Goal: Information Seeking & Learning: Learn about a topic

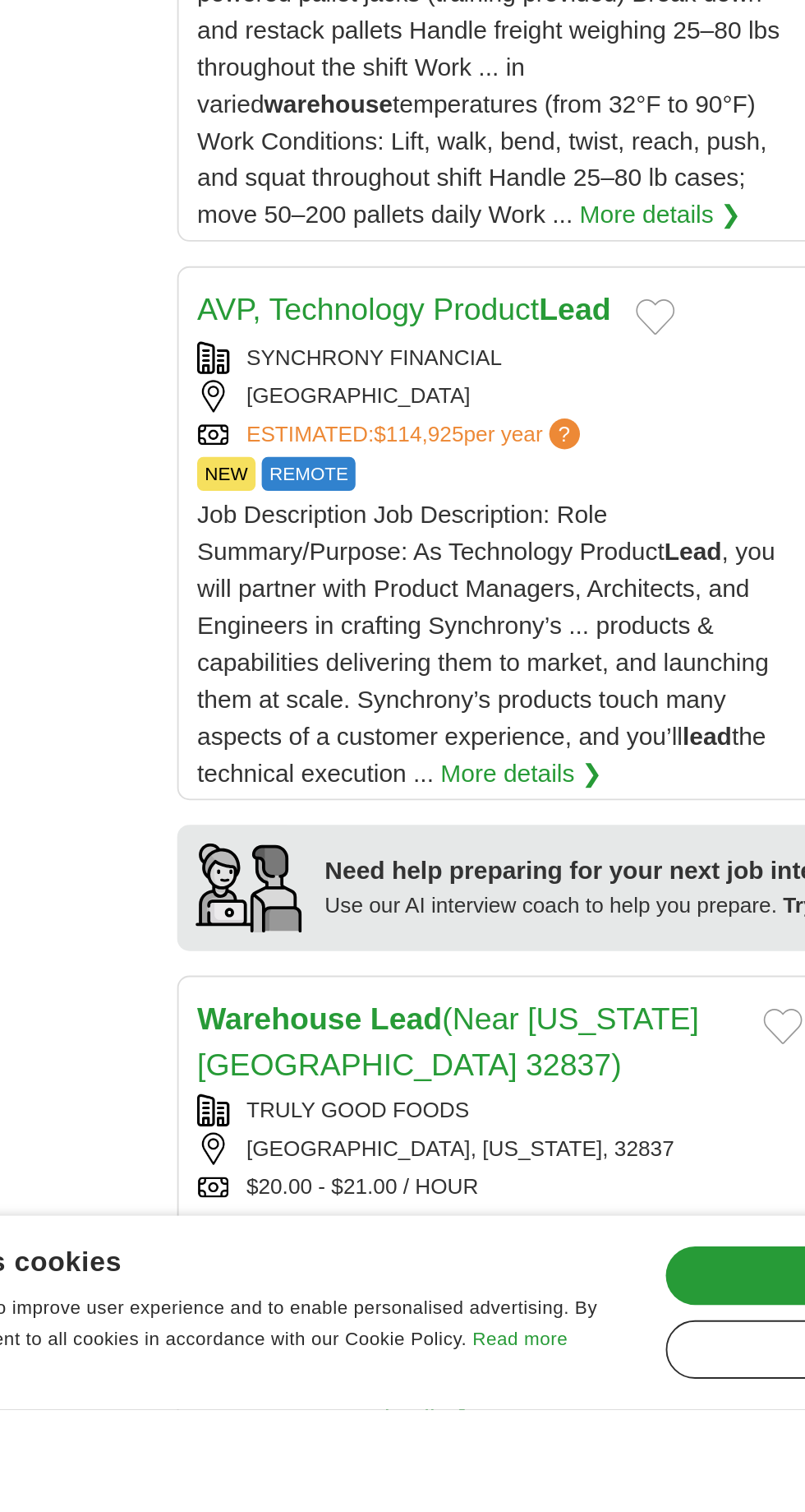
scroll to position [1033, 0]
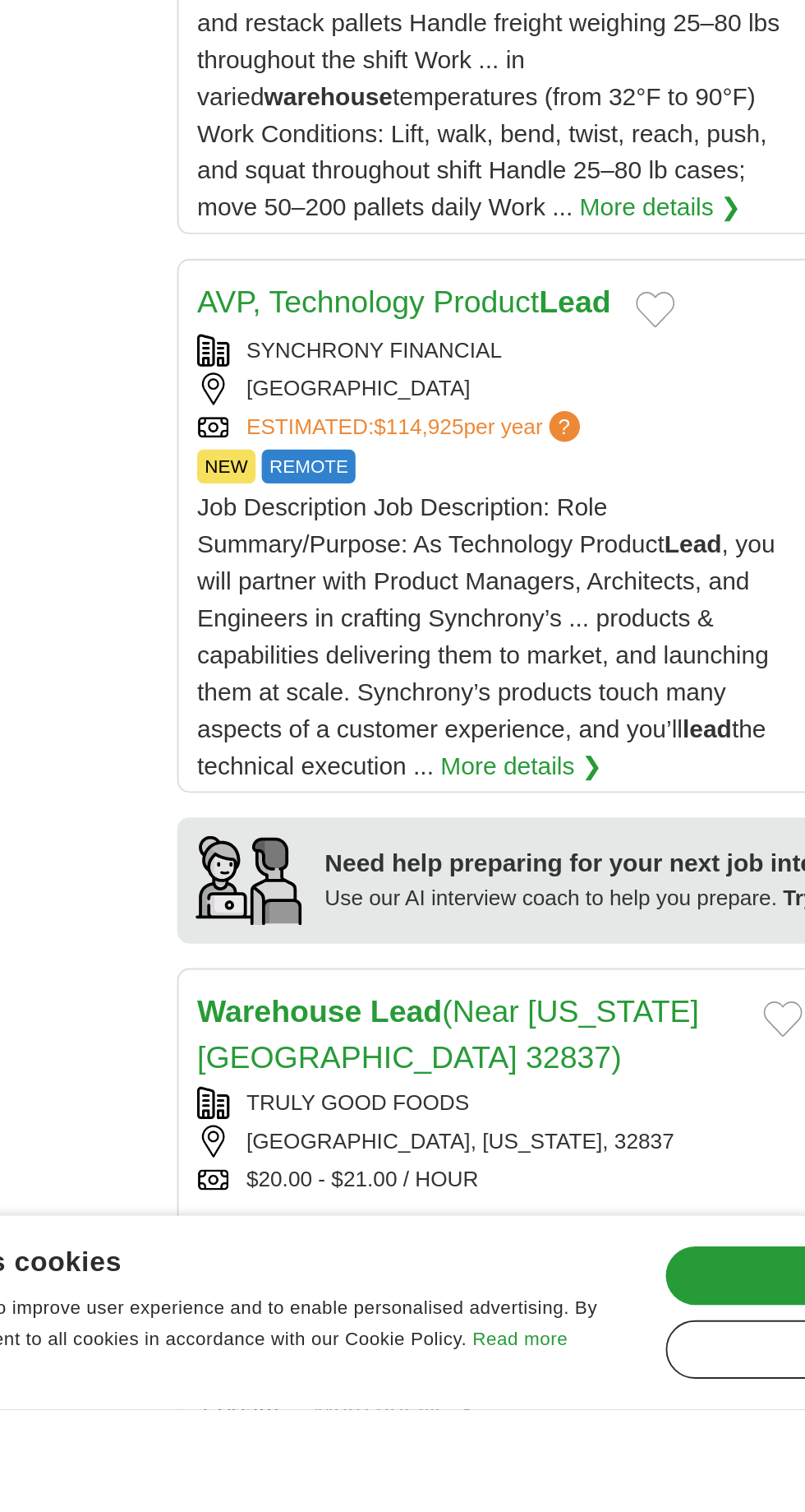
click at [424, 1503] on link "More details ❯" at bounding box center [380, 1512] width 86 height 19
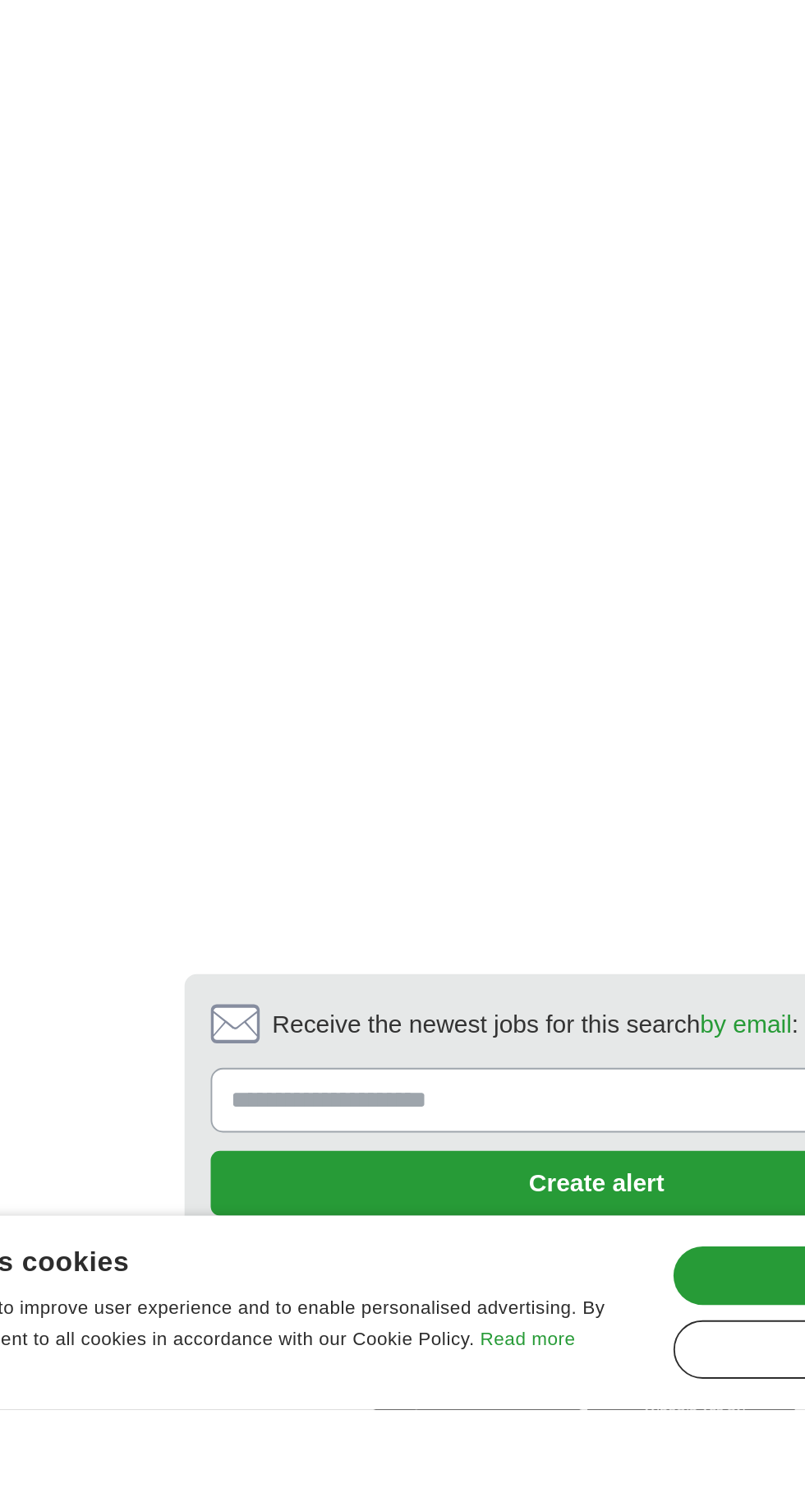
scroll to position [3448, 0]
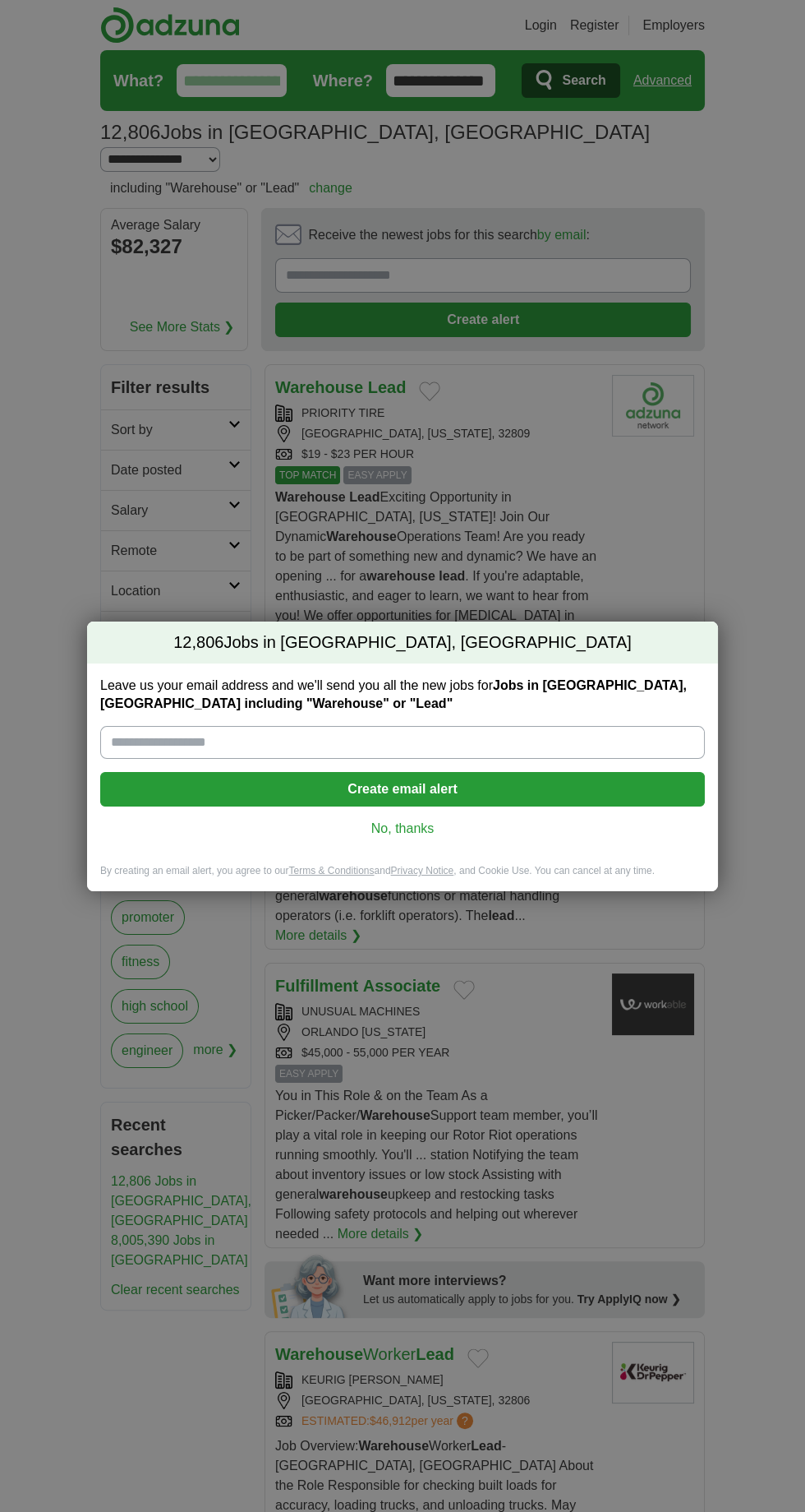
click at [419, 820] on link "No, thanks" at bounding box center [403, 829] width 579 height 18
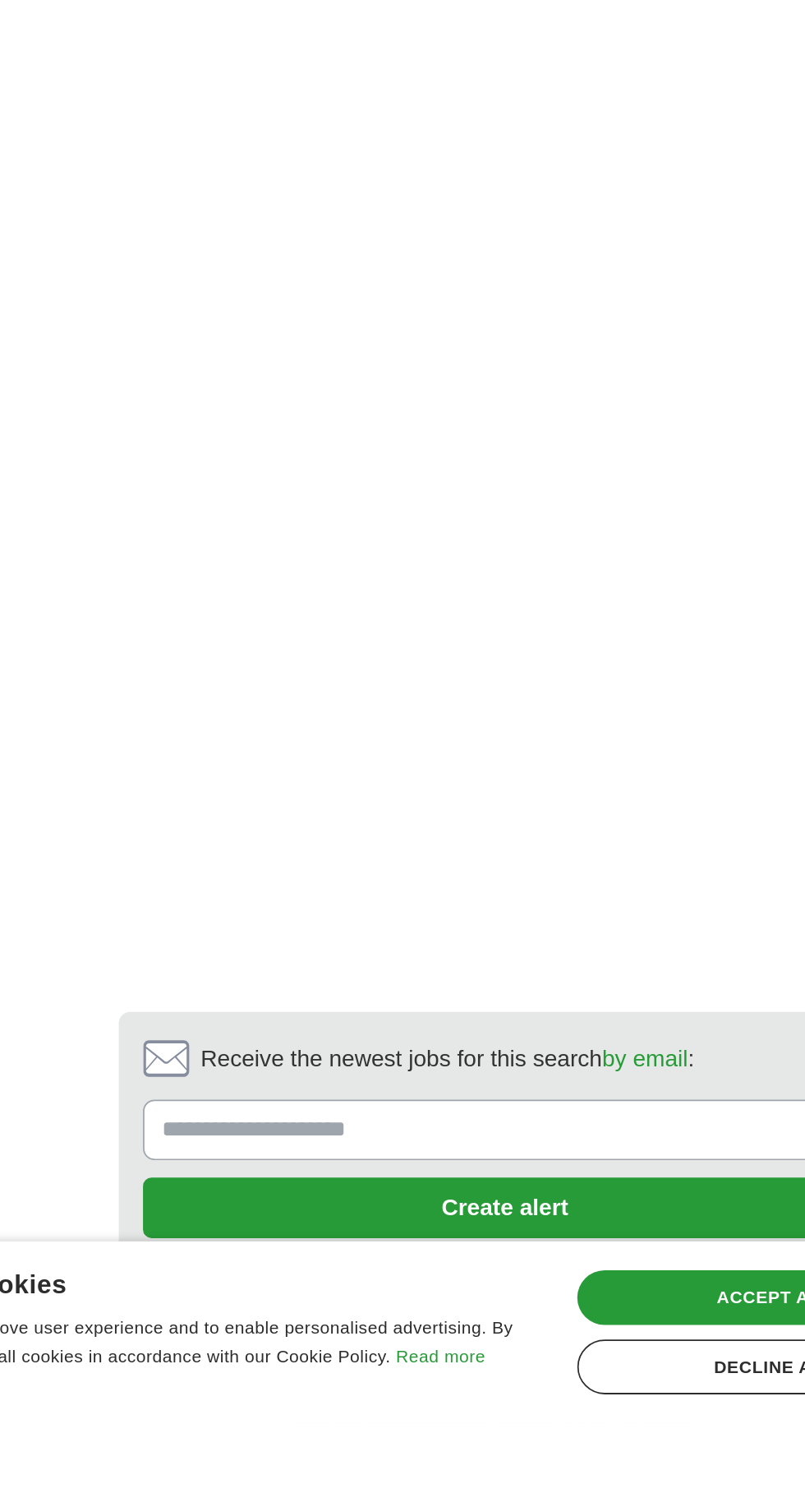
scroll to position [3463, 0]
